Goal: Navigation & Orientation: Find specific page/section

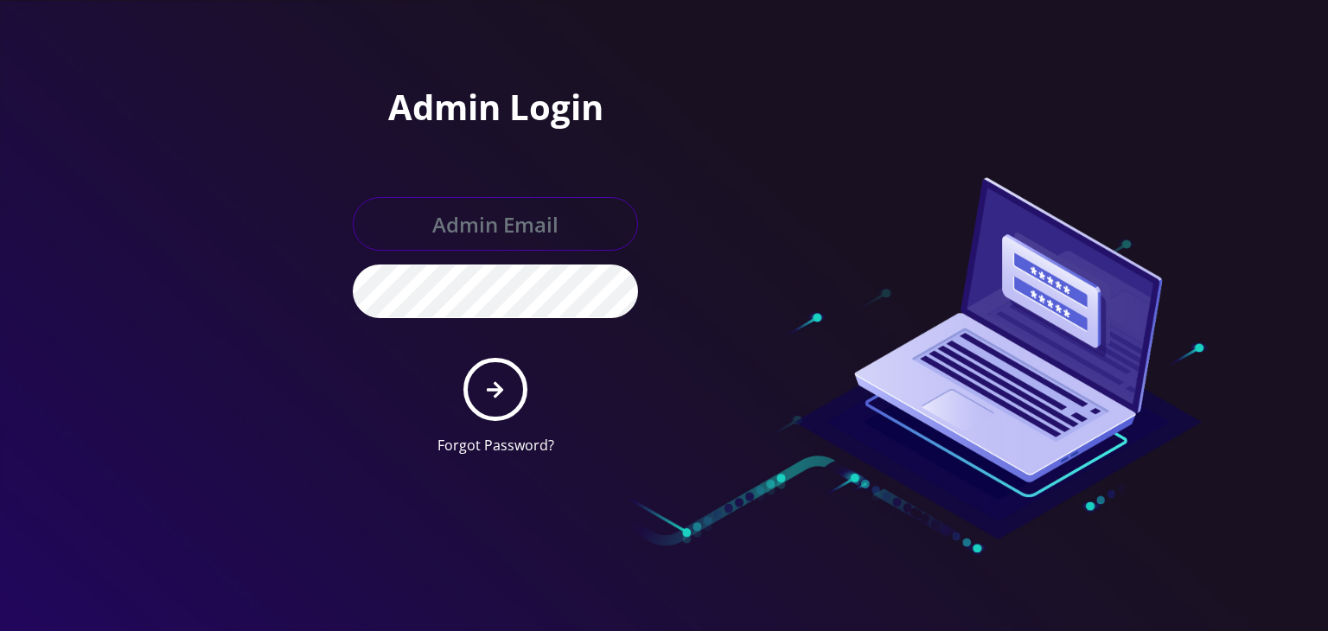
type input "boris@teltik.com"
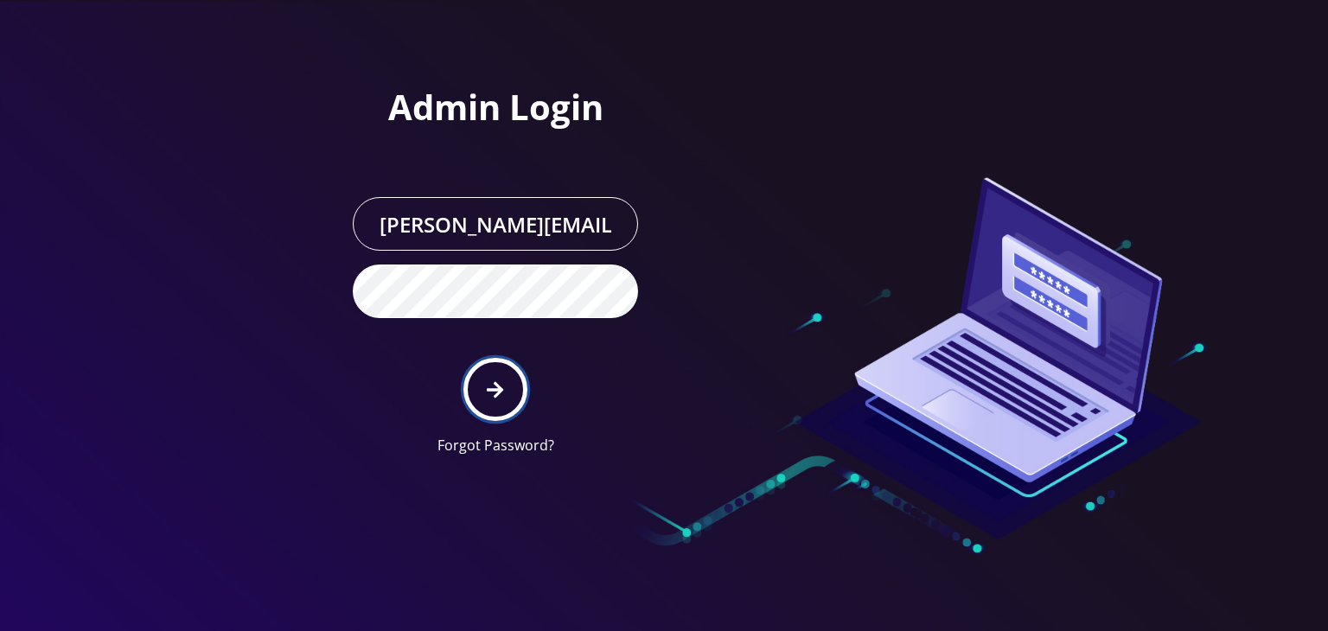
click at [488, 386] on icon "submit" at bounding box center [495, 389] width 16 height 19
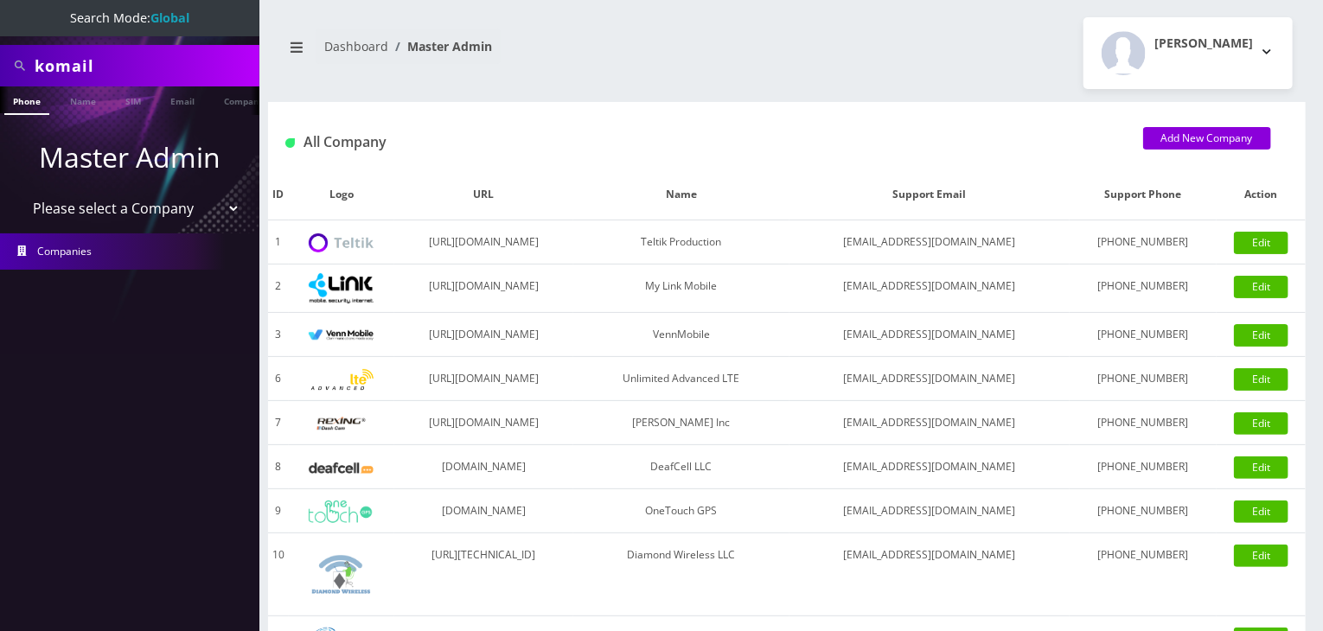
click at [128, 205] on select "Please select a Company Teltik Production My Link Mobile VennMobile Unlimited A…" at bounding box center [130, 208] width 220 height 33
select select "13"
click at [20, 192] on select "Please select a Company Teltik Production My Link Mobile VennMobile Unlimited A…" at bounding box center [130, 208] width 220 height 33
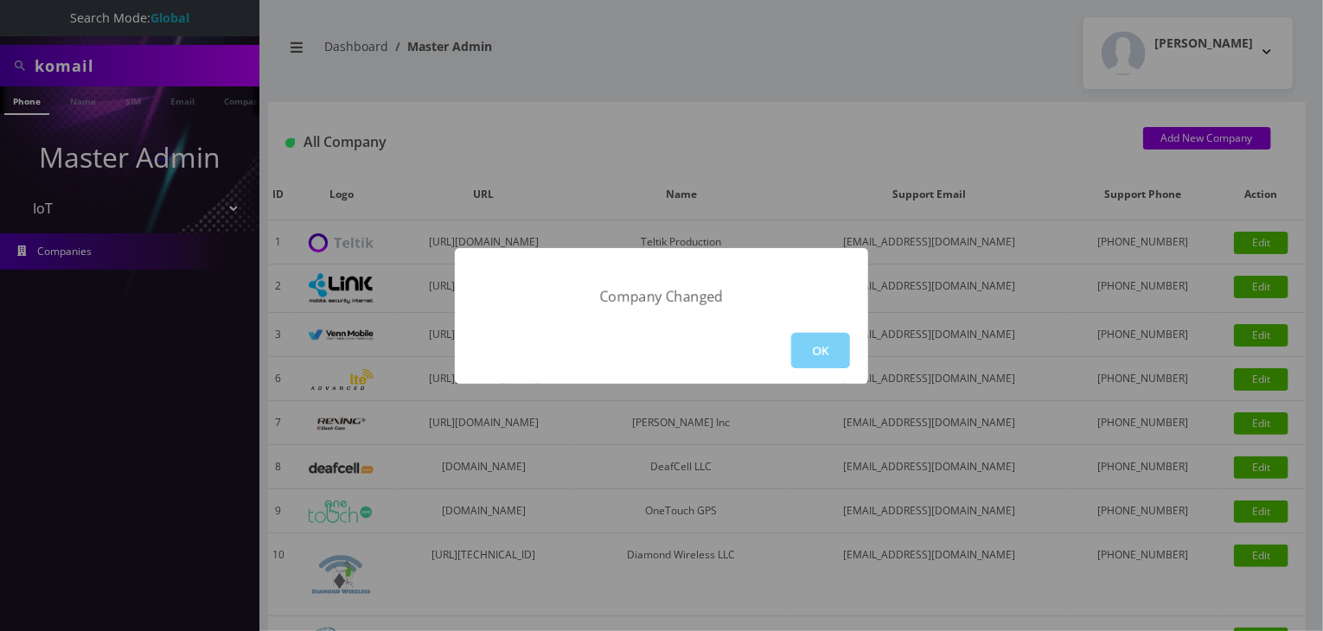
click at [853, 351] on div "OK" at bounding box center [661, 350] width 413 height 67
click at [795, 349] on button "OK" at bounding box center [820, 350] width 59 height 35
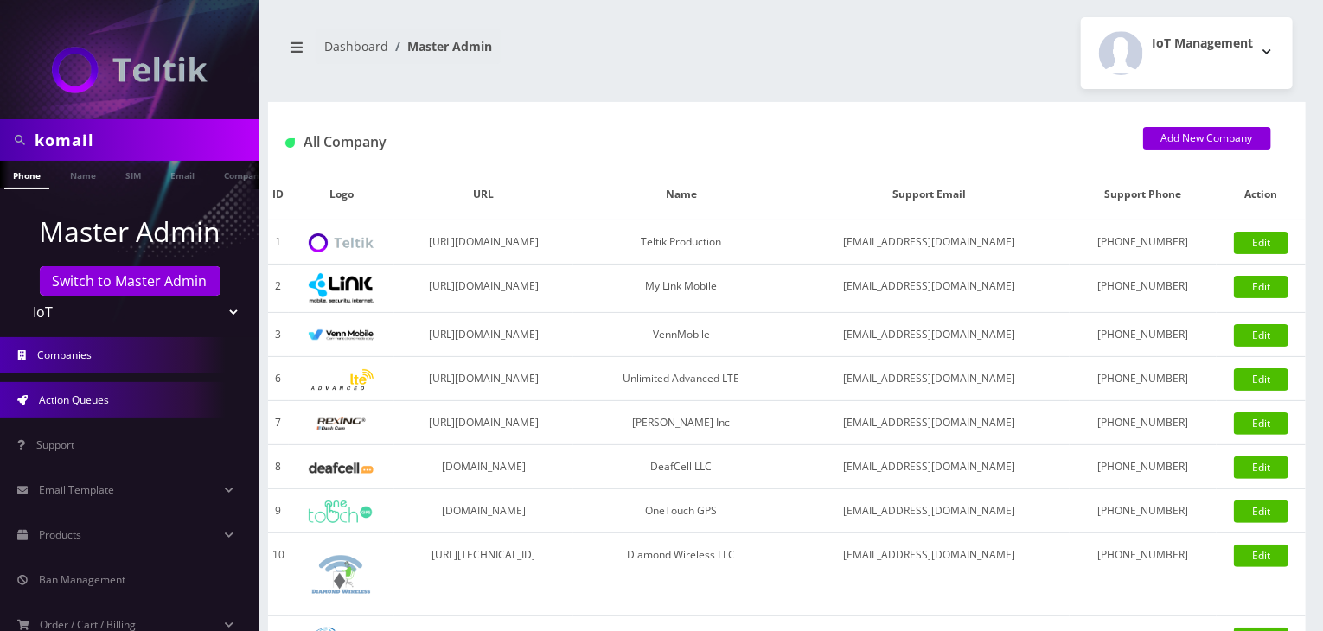
click at [84, 404] on span "Action Queues" at bounding box center [74, 400] width 70 height 15
